Goal: Use online tool/utility: Utilize a website feature to perform a specific function

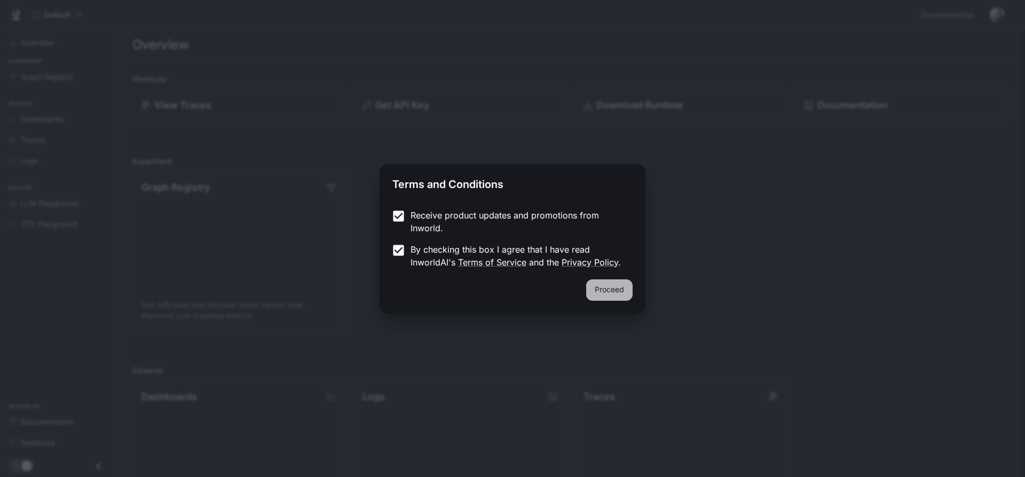
click at [594, 282] on button "Proceed" at bounding box center [609, 289] width 46 height 21
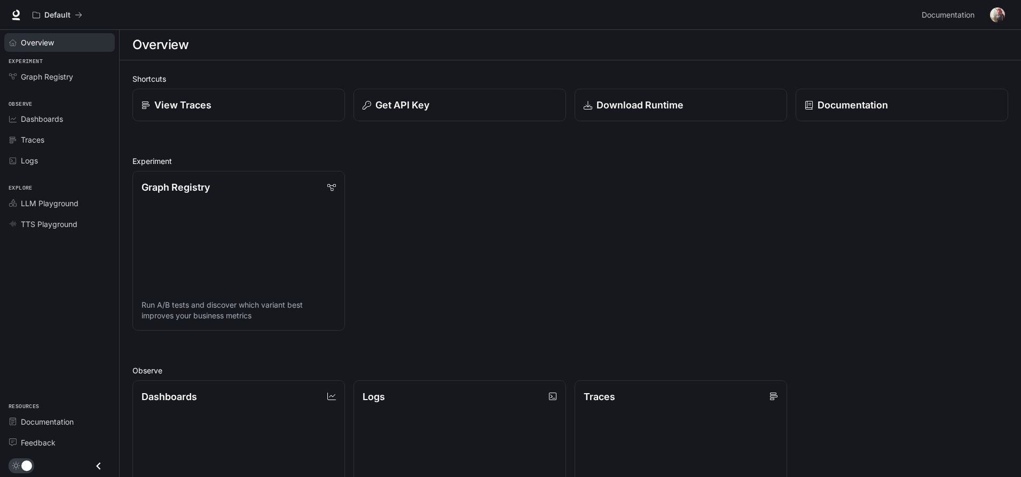
click at [51, 40] on span "Overview" at bounding box center [37, 42] width 33 height 11
click at [13, 16] on icon at bounding box center [16, 15] width 11 height 11
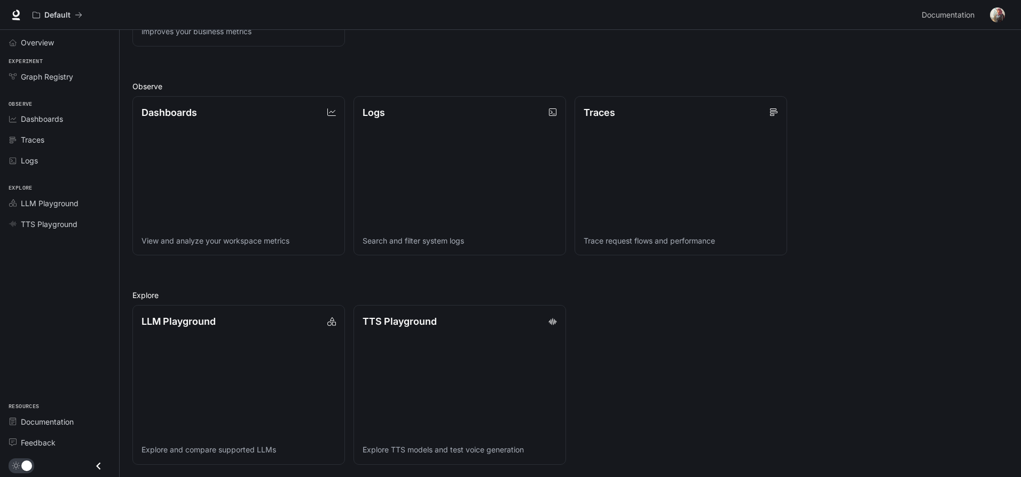
scroll to position [285, 0]
click at [433, 323] on p "TTS Playground" at bounding box center [398, 320] width 75 height 14
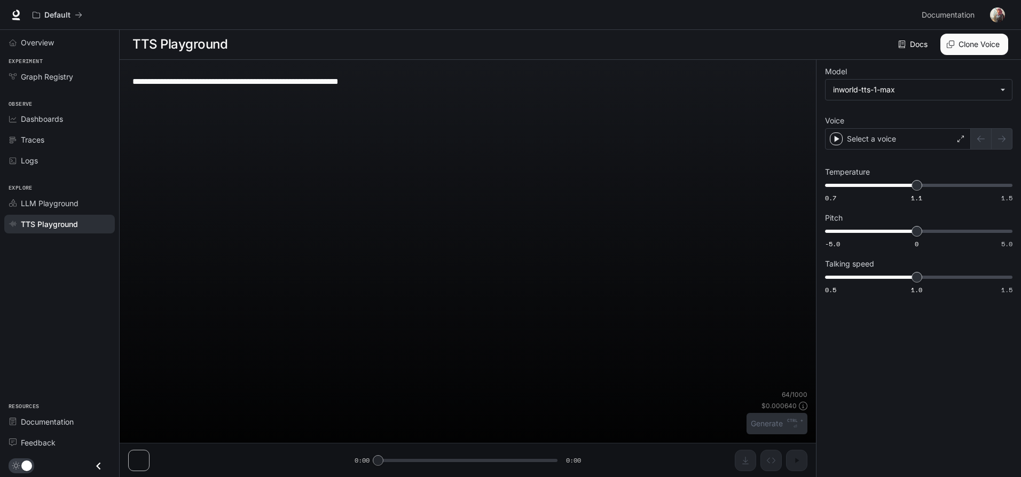
scroll to position [1, 0]
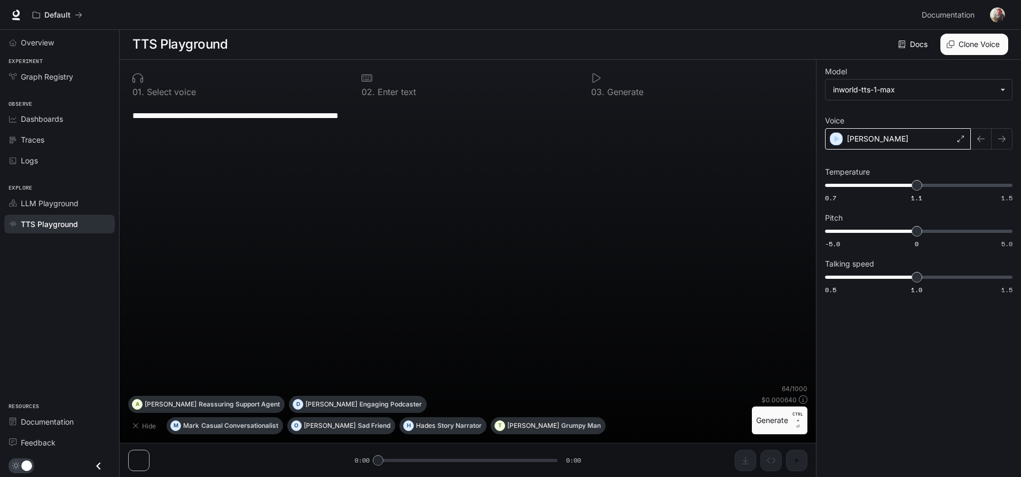
click at [887, 145] on div "[PERSON_NAME]" at bounding box center [898, 138] width 146 height 21
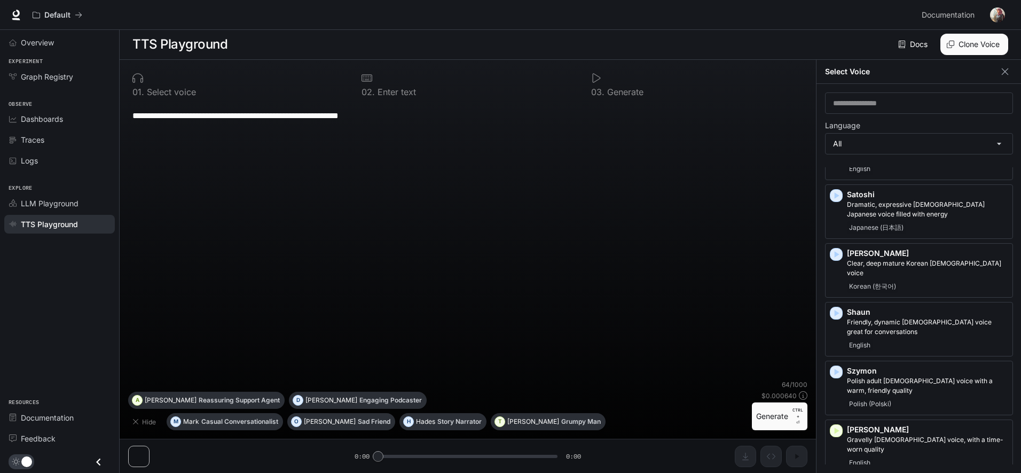
scroll to position [2189, 0]
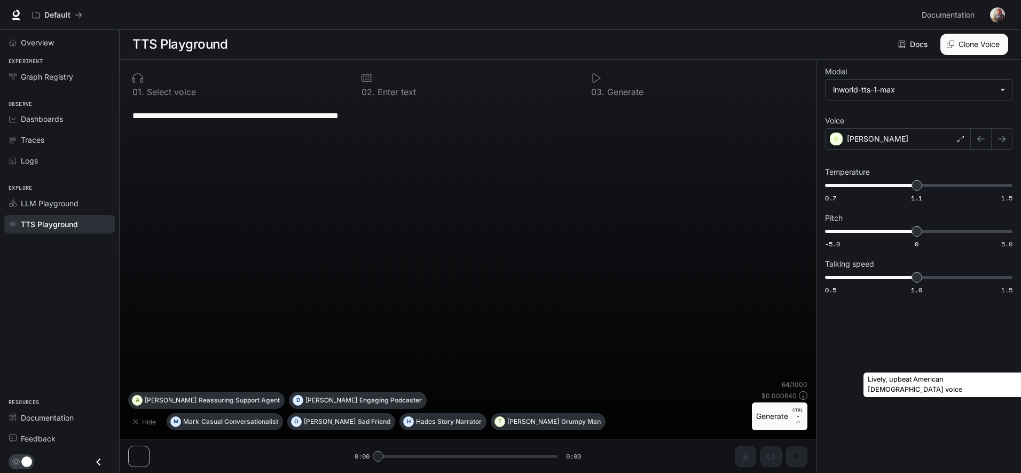
scroll to position [1, 0]
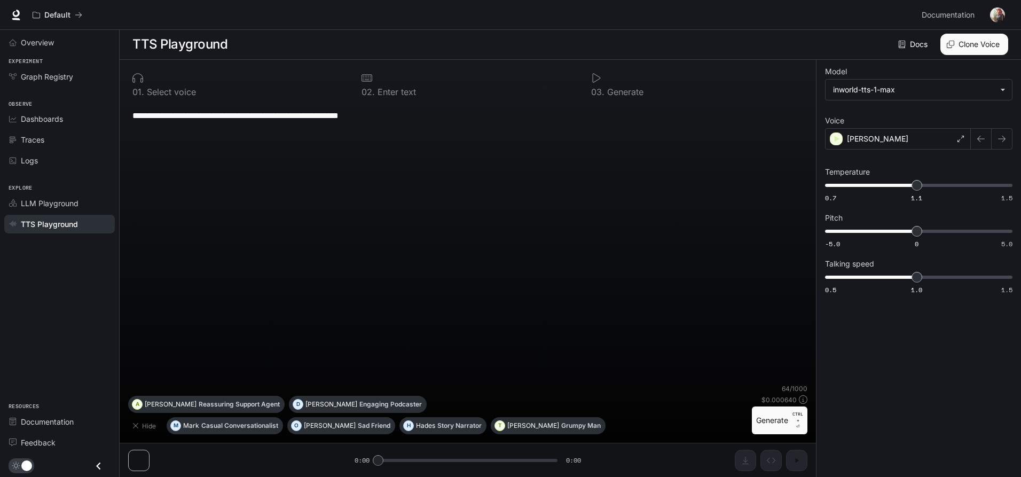
click at [436, 199] on div "**********" at bounding box center [467, 243] width 679 height 281
click at [383, 111] on textarea "**********" at bounding box center [467, 115] width 671 height 12
drag, startPoint x: 427, startPoint y: 113, endPoint x: 160, endPoint y: 118, distance: 267.6
click at [160, 118] on textarea "**********" at bounding box center [467, 115] width 671 height 12
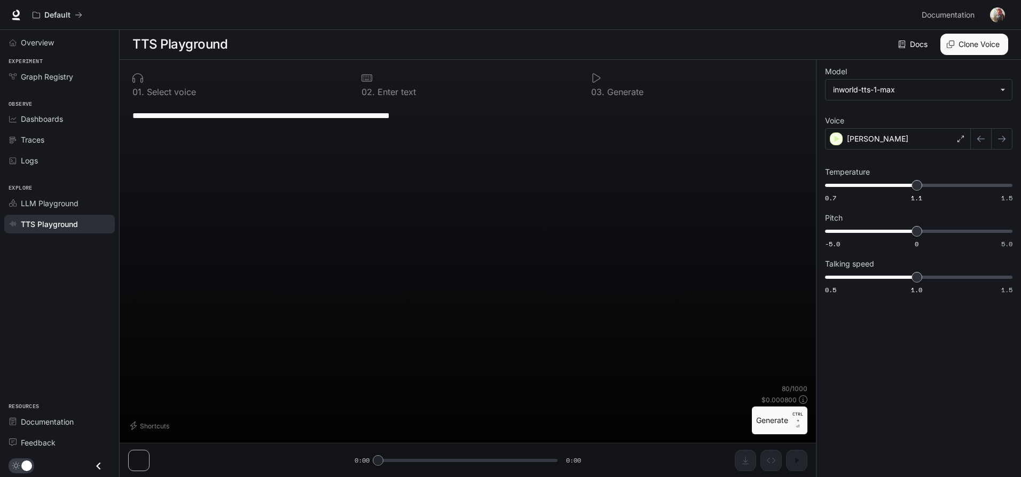
type textarea "**********"
click at [777, 416] on button "Generate CTRL + ⏎" at bounding box center [780, 420] width 56 height 28
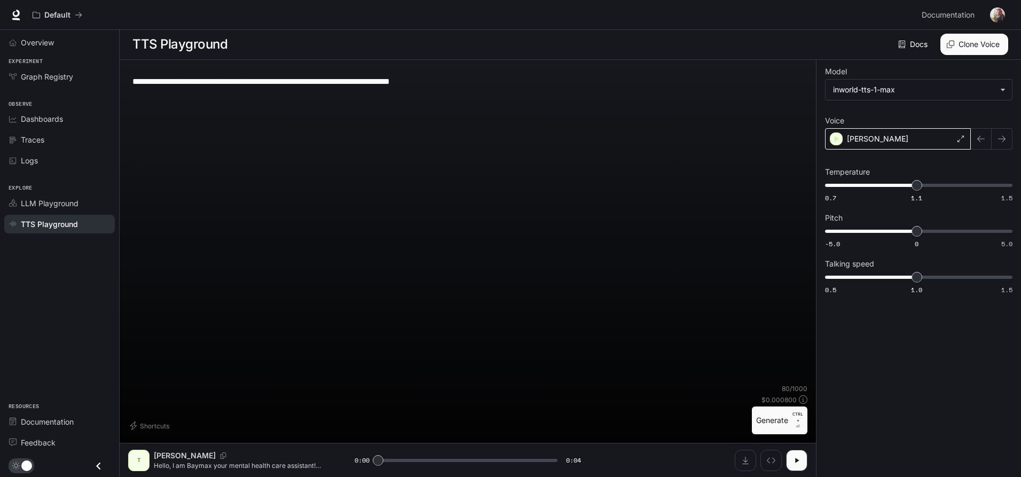
click at [875, 137] on p "[PERSON_NAME]" at bounding box center [877, 138] width 61 height 11
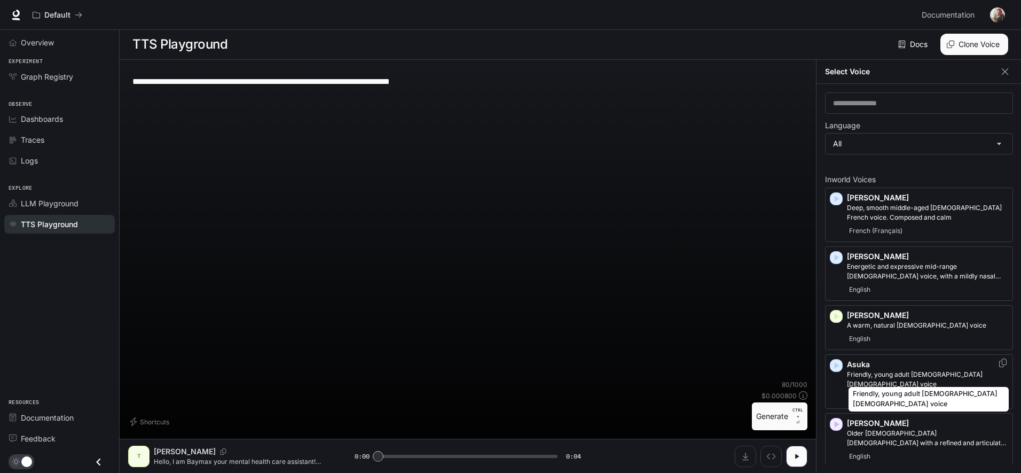
scroll to position [5, 0]
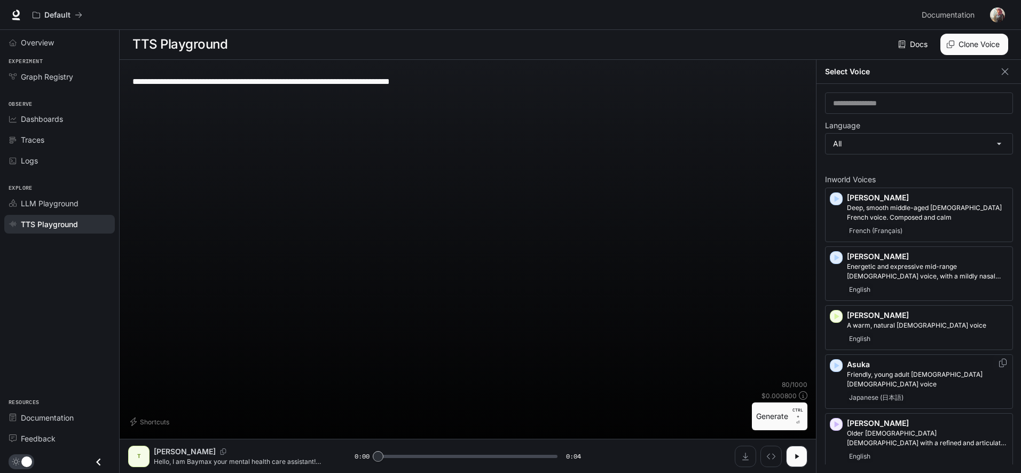
click at [881, 359] on p "Asuka" at bounding box center [927, 364] width 161 height 11
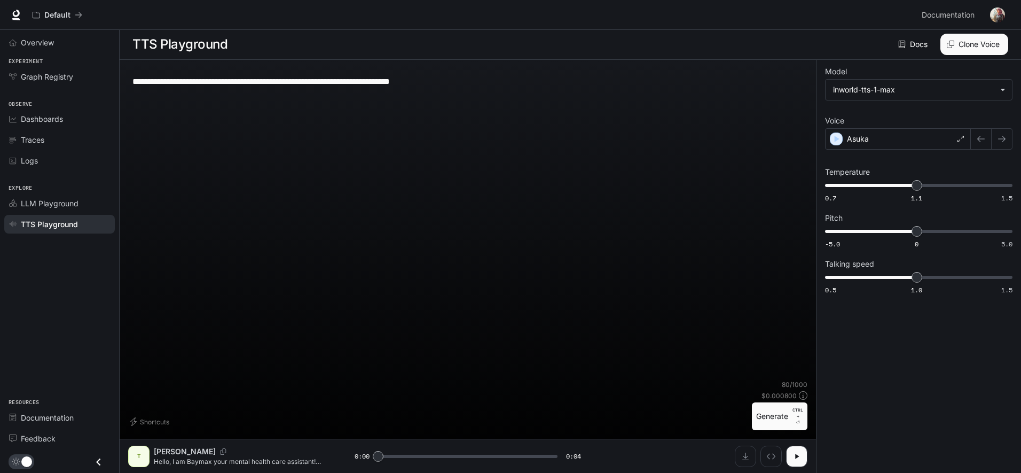
scroll to position [1, 0]
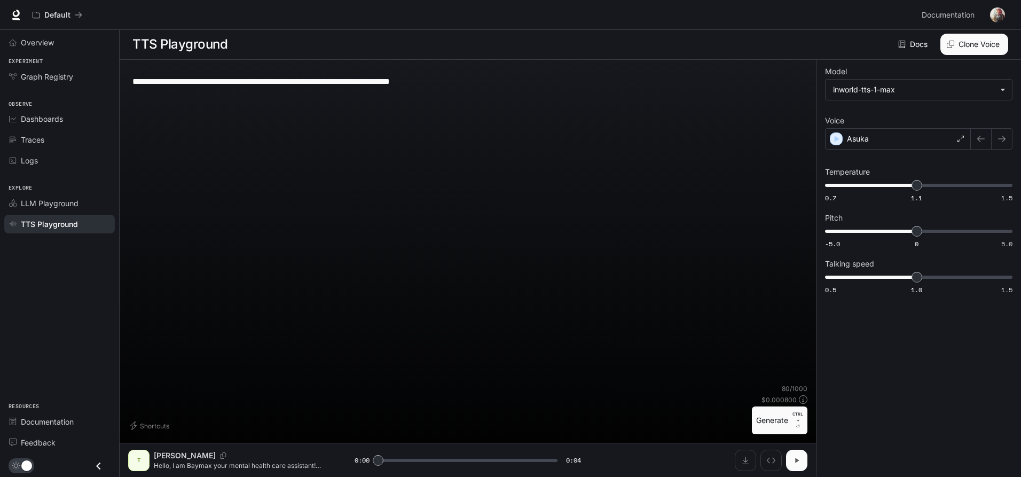
click at [798, 457] on icon "button" at bounding box center [796, 460] width 9 height 9
click at [771, 428] on button "Generate CTRL + ⏎" at bounding box center [780, 420] width 56 height 28
click at [895, 139] on div "Asuka" at bounding box center [898, 138] width 146 height 21
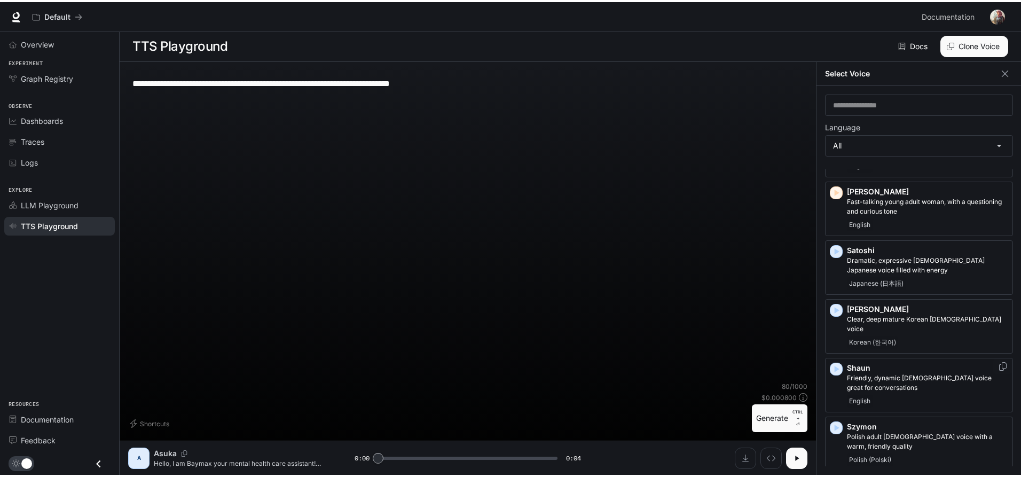
scroll to position [2136, 0]
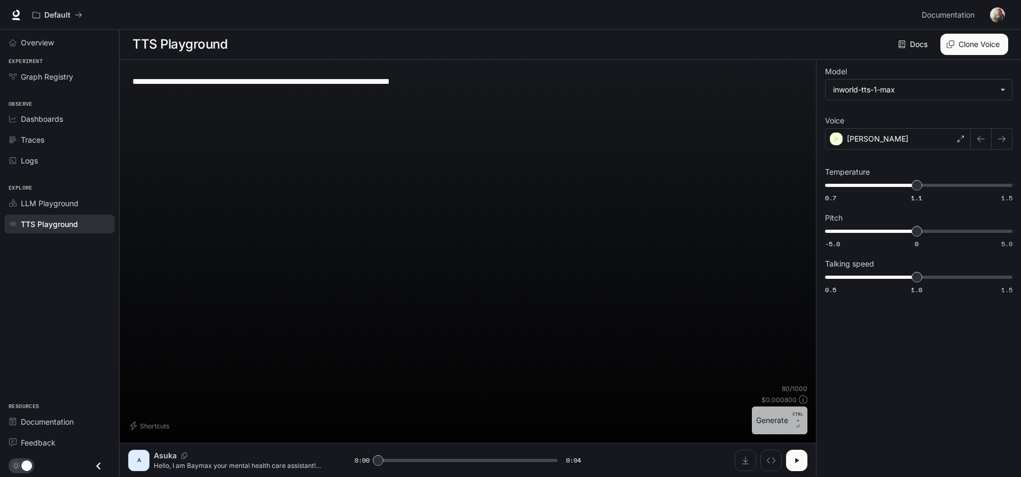
click at [768, 411] on button "Generate CTRL + ⏎" at bounding box center [780, 420] width 56 height 28
click at [748, 459] on icon "Download audio" at bounding box center [745, 460] width 9 height 9
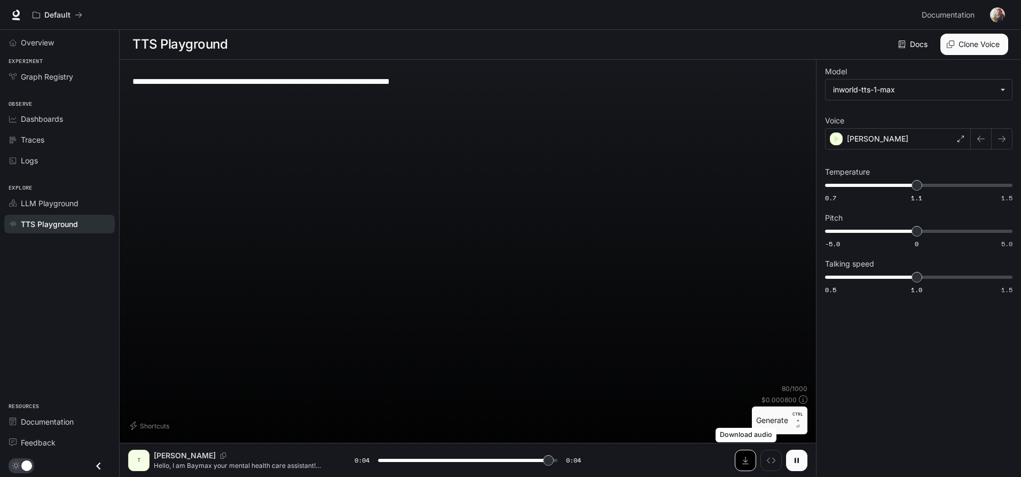
type input "*"
